Goal: Transaction & Acquisition: Subscribe to service/newsletter

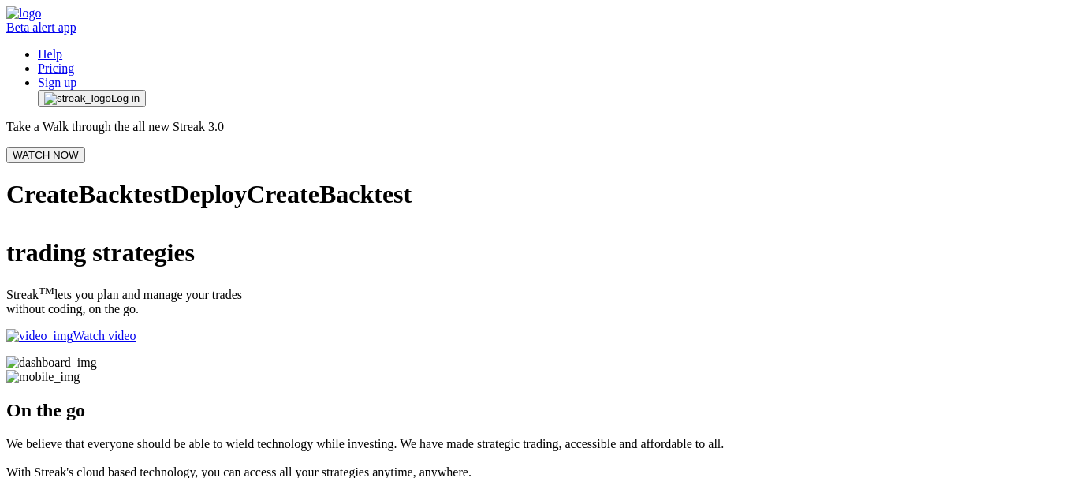
click at [139, 92] on span "Log in" at bounding box center [125, 98] width 28 height 13
click at [76, 76] on link "Sign up" at bounding box center [57, 82] width 39 height 13
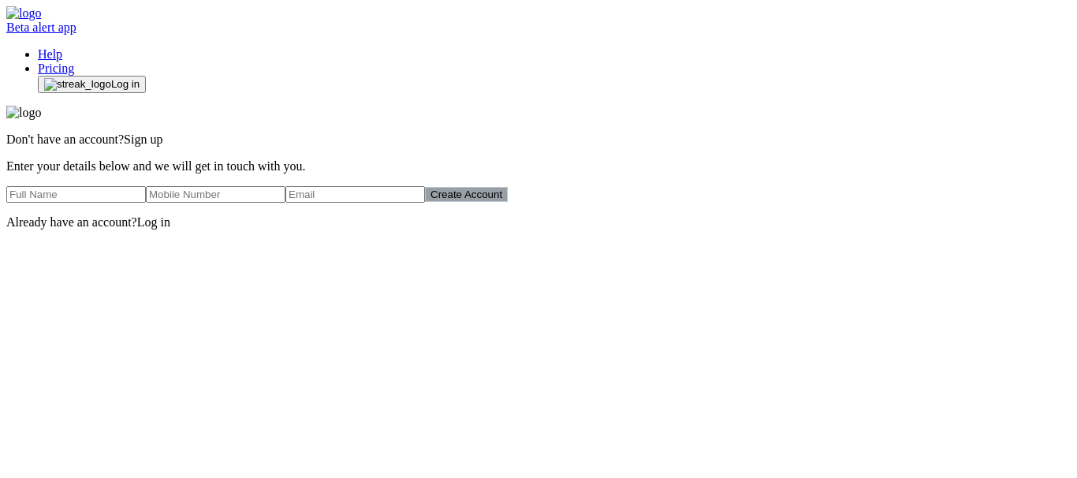
click at [170, 229] on span "Log in" at bounding box center [153, 221] width 33 height 13
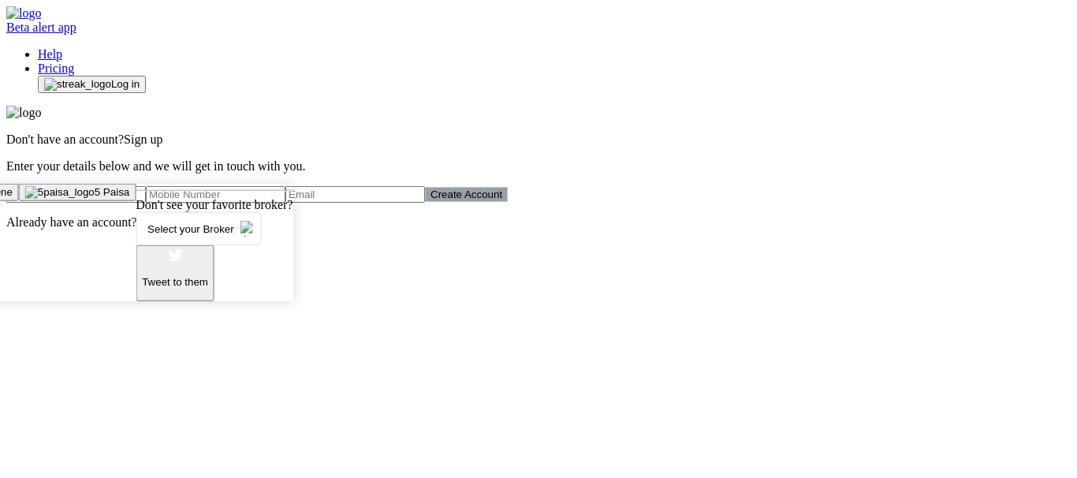
click at [240, 244] on span "Select your Broker" at bounding box center [190, 229] width 99 height 30
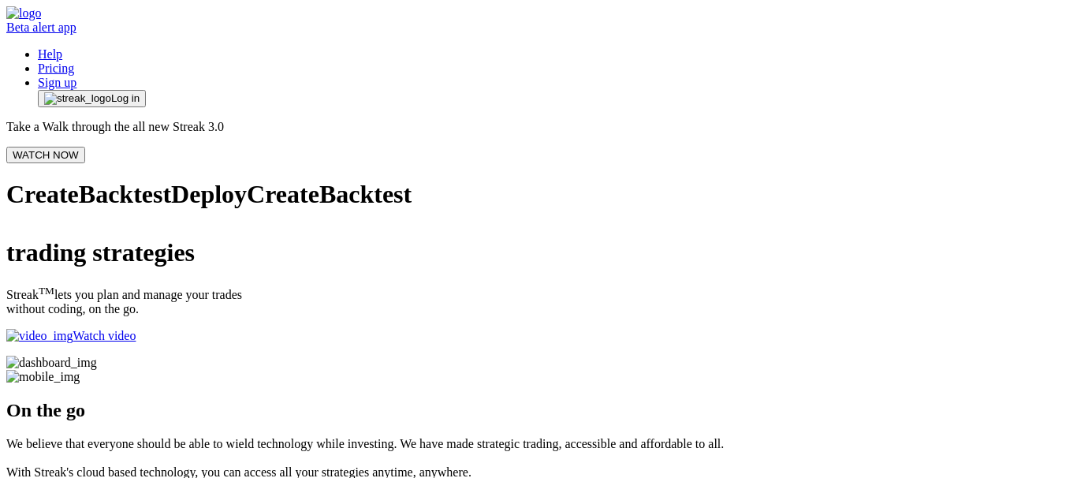
click at [76, 76] on link "Sign up" at bounding box center [57, 82] width 39 height 13
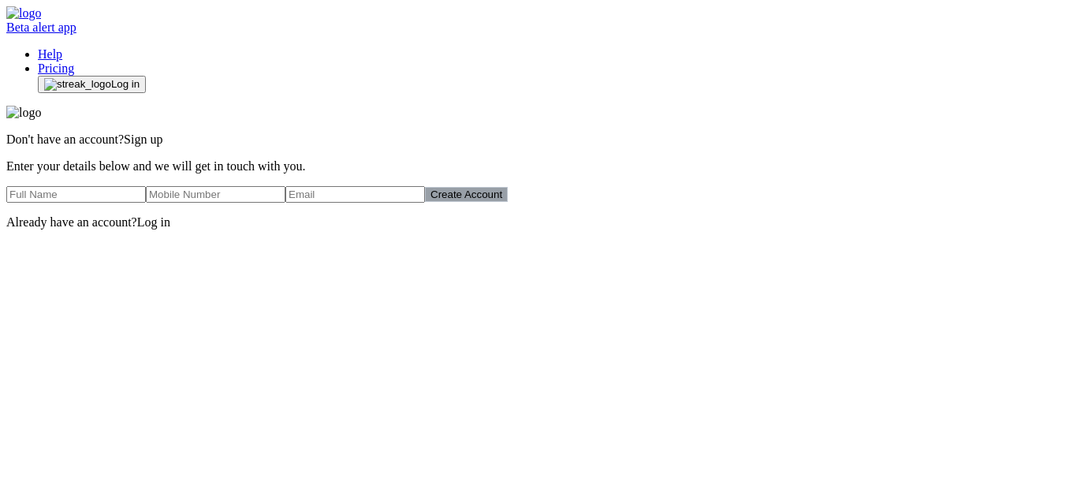
click at [146, 203] on input "text" at bounding box center [75, 194] width 139 height 17
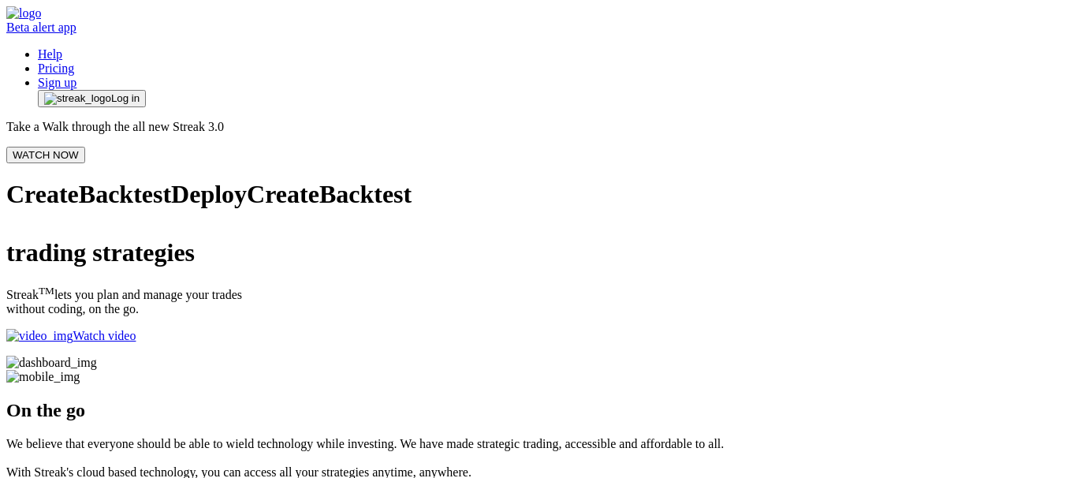
click at [76, 76] on link "Sign up" at bounding box center [57, 82] width 39 height 13
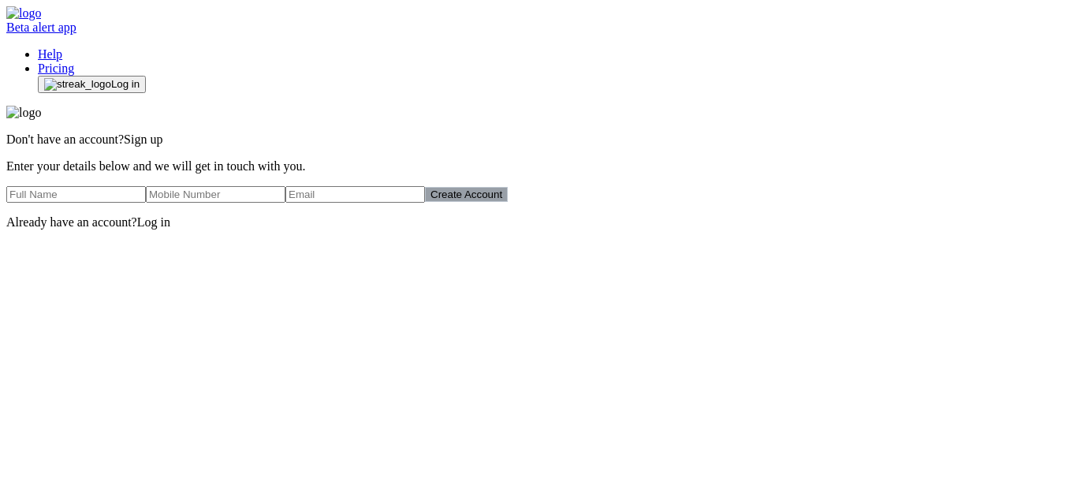
click at [139, 78] on span "Log in" at bounding box center [125, 84] width 28 height 13
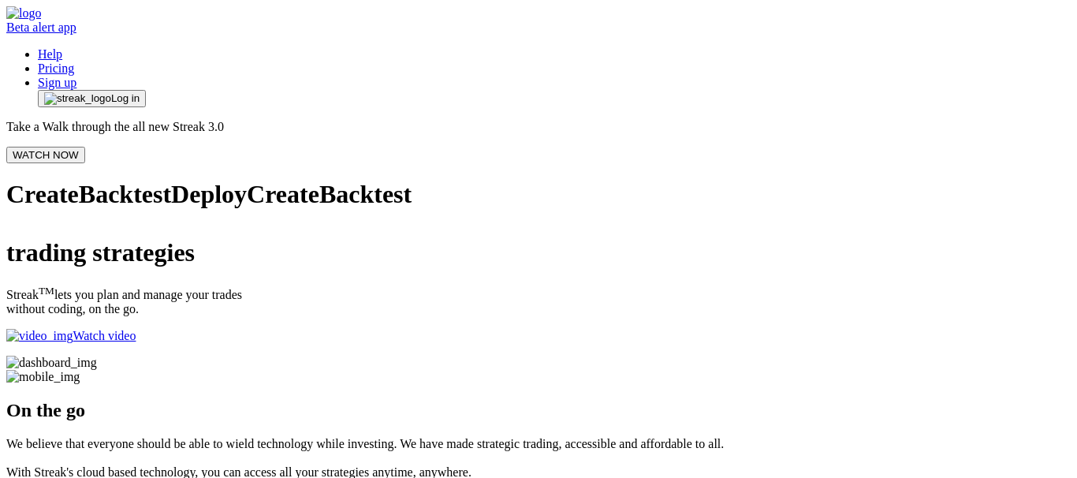
click at [76, 76] on link "Sign up" at bounding box center [57, 82] width 39 height 13
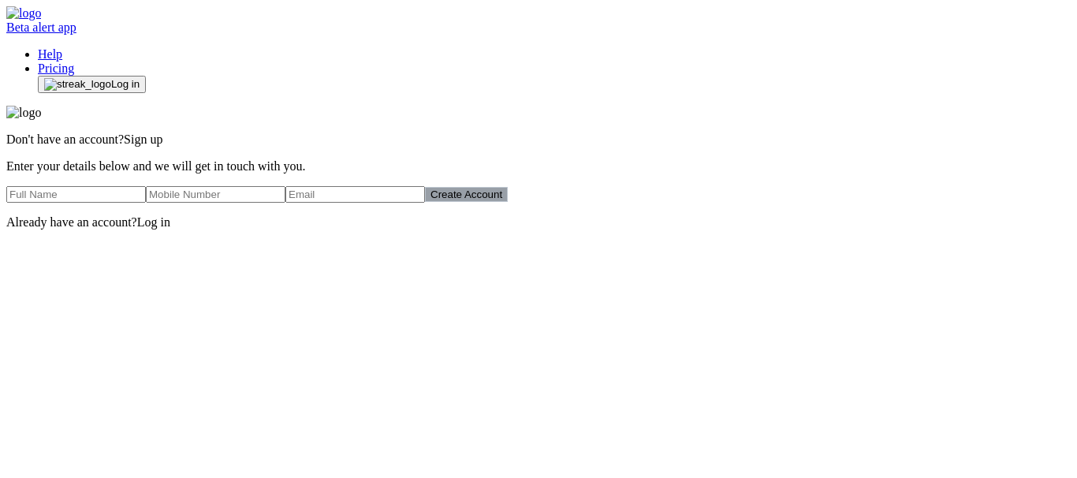
click at [146, 203] on input "text" at bounding box center [75, 194] width 139 height 17
type input "[PERSON_NAME] [PERSON_NAME]"
click at [285, 203] on input "number" at bounding box center [215, 194] width 139 height 17
type input "9226736046"
click at [425, 203] on input "email" at bounding box center [354, 194] width 139 height 17
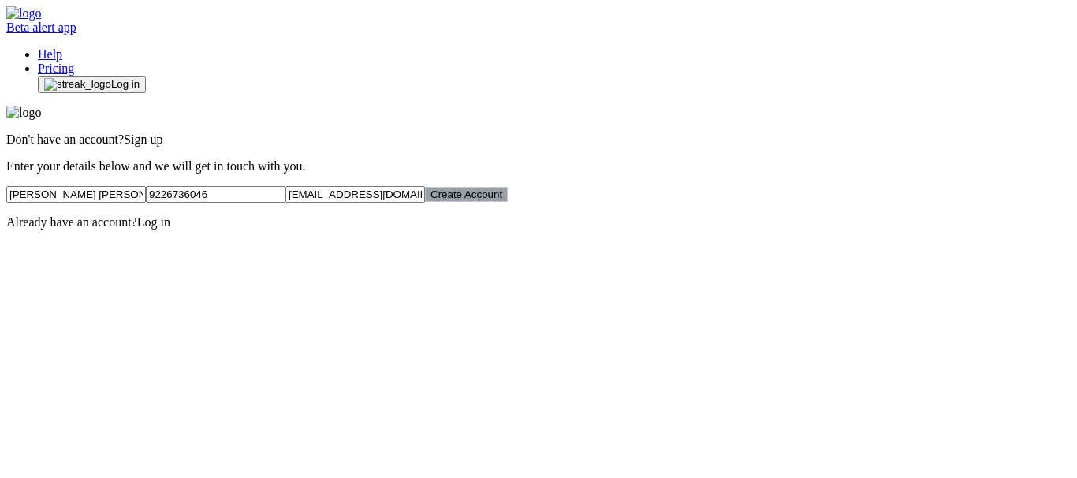
type input "dr_ajit14@yahoo.com"
click at [508, 202] on button "Create Account" at bounding box center [466, 194] width 83 height 15
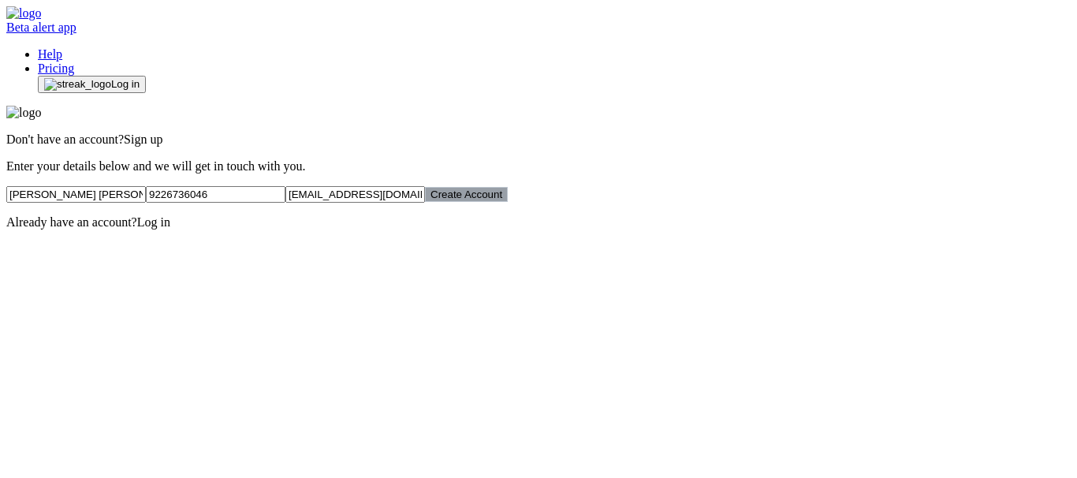
click at [508, 202] on button "Create Account" at bounding box center [466, 194] width 83 height 15
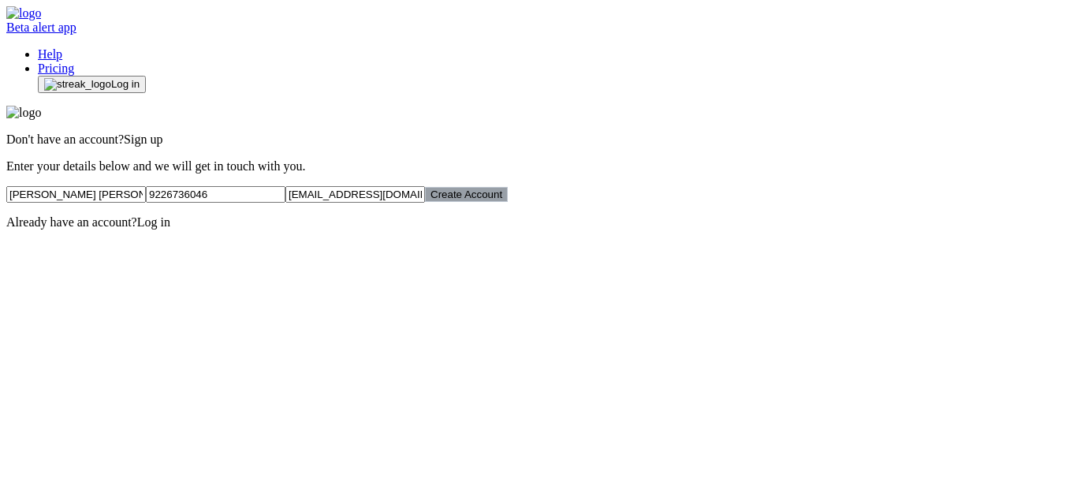
click at [508, 202] on button "Create Account" at bounding box center [466, 194] width 83 height 15
click at [62, 47] on link "Help" at bounding box center [50, 53] width 24 height 13
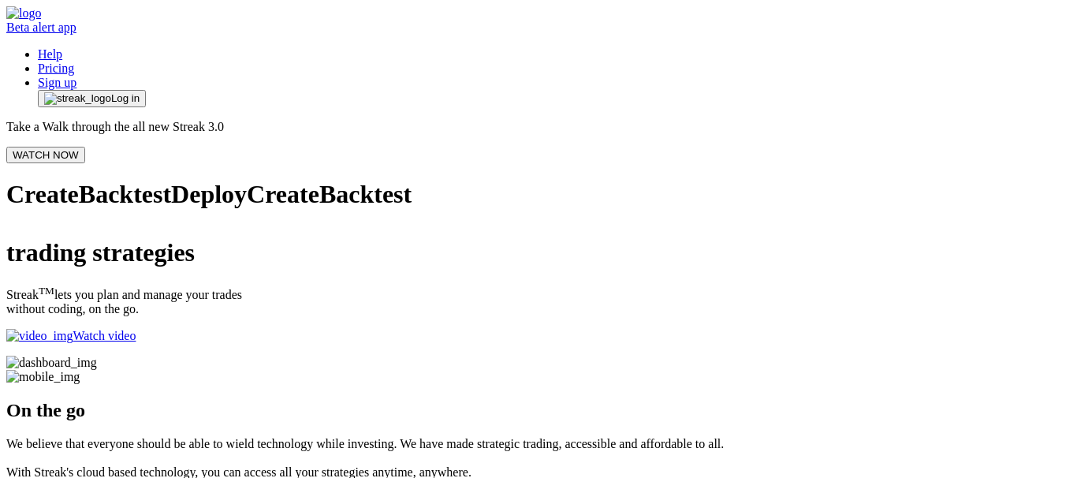
click at [85, 147] on button "WATCH NOW" at bounding box center [45, 155] width 79 height 17
